Goal: Transaction & Acquisition: Purchase product/service

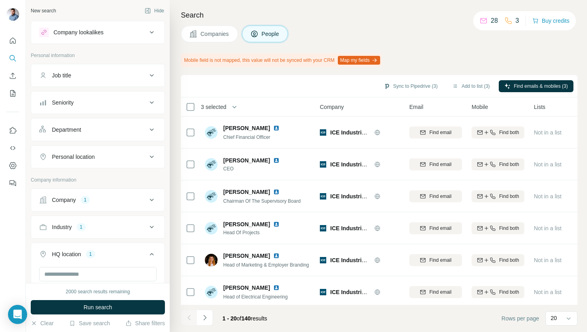
scroll to position [187, 0]
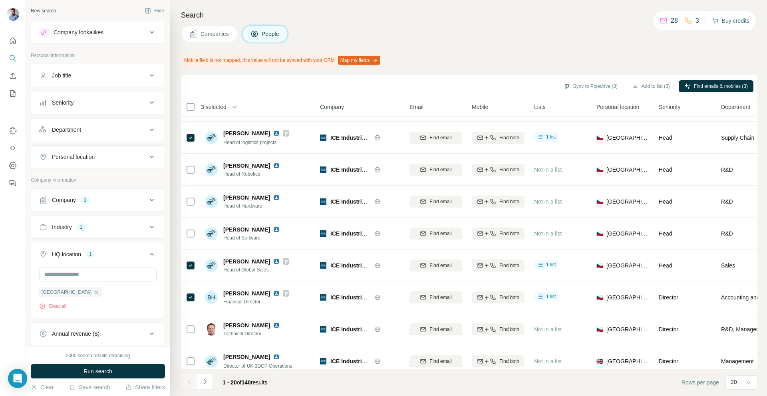
click at [587, 23] on button "Buy credits" at bounding box center [730, 20] width 37 height 11
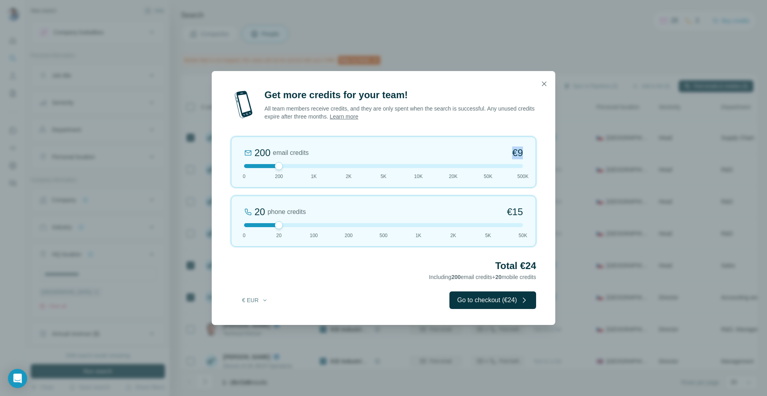
drag, startPoint x: 519, startPoint y: 152, endPoint x: 509, endPoint y: 152, distance: 10.4
click at [510, 152] on div "200 email credits €9 0 200 1K 2K 5K 10K 20K 50K 500K" at bounding box center [383, 162] width 305 height 51
drag, startPoint x: 513, startPoint y: 166, endPoint x: 281, endPoint y: 163, distance: 231.8
click at [281, 163] on div at bounding box center [279, 166] width 8 height 8
click at [544, 88] on button "button" at bounding box center [544, 84] width 16 height 16
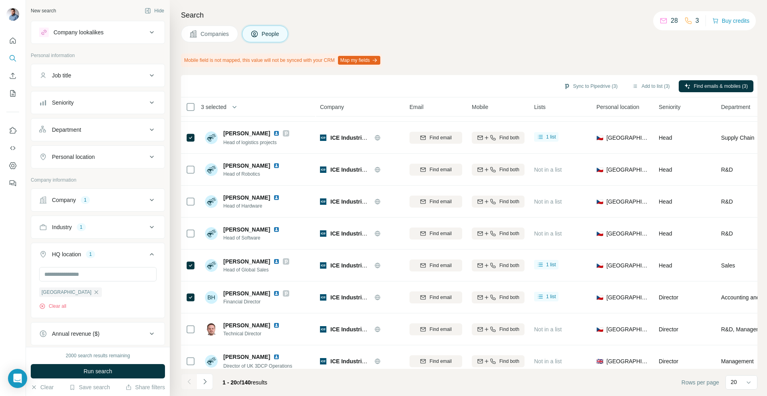
click at [587, 19] on icon at bounding box center [664, 21] width 8 height 8
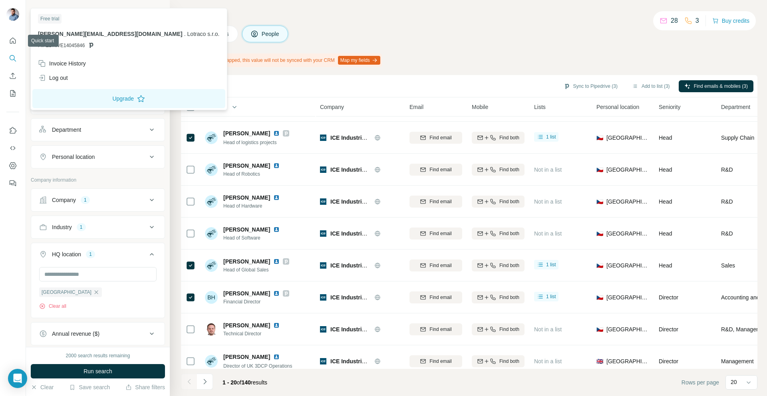
click at [15, 20] on img at bounding box center [12, 14] width 13 height 13
click at [15, 14] on img at bounding box center [12, 14] width 13 height 13
click at [99, 95] on button "Upgrade" at bounding box center [128, 98] width 193 height 19
click at [45, 8] on div "Free trial [PERSON_NAME][EMAIL_ADDRESS][DOMAIN_NAME] . Lotraco s.r.o. PIPEDRIVE…" at bounding box center [128, 59] width 197 height 102
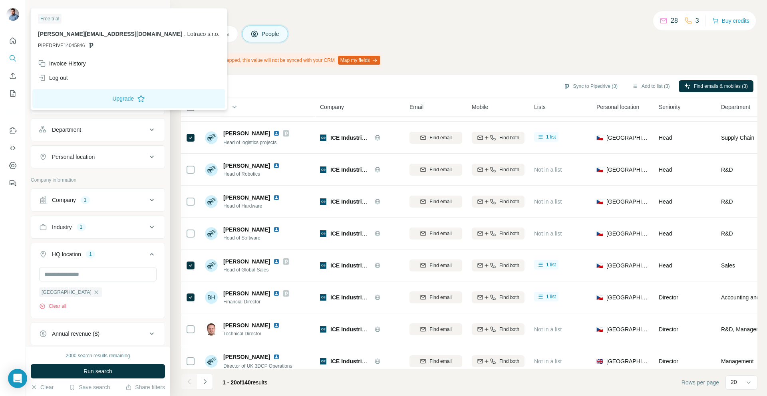
click at [474, 32] on div "Companies People" at bounding box center [469, 34] width 577 height 17
